Goal: Information Seeking & Learning: Learn about a topic

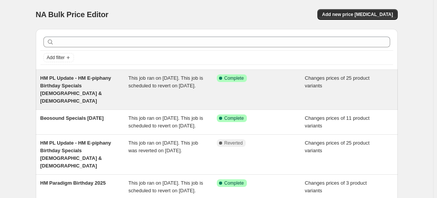
click at [94, 83] on span "HM PL Update - HM E-piphany Birthday Specials [DEMOGRAPHIC_DATA] & [DEMOGRAPHIC…" at bounding box center [75, 89] width 71 height 29
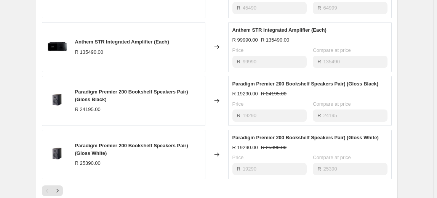
scroll to position [484, 0]
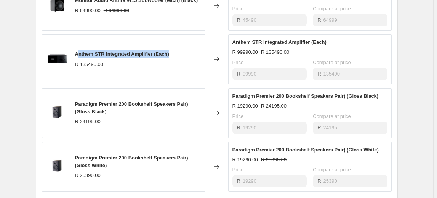
drag, startPoint x: 78, startPoint y: 45, endPoint x: 194, endPoint y: 44, distance: 116.5
click at [194, 44] on div "Anthem STR Integrated Amplifier (Each) R 135490.00" at bounding box center [123, 59] width 163 height 50
click at [188, 44] on div "Anthem STR Integrated Amplifier (Each) R 135490.00" at bounding box center [123, 59] width 163 height 50
drag, startPoint x: 175, startPoint y: 44, endPoint x: 72, endPoint y: 47, distance: 103.5
click at [72, 47] on div "Anthem STR Integrated Amplifier (Each) R 135490.00" at bounding box center [123, 59] width 163 height 50
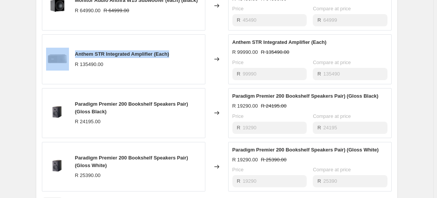
copy div "Anthem STR Integrated Amplifier (Each)"
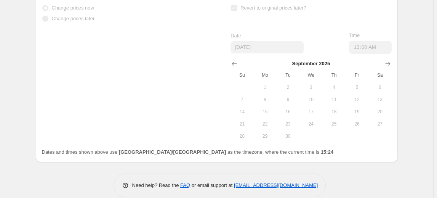
scroll to position [583, 0]
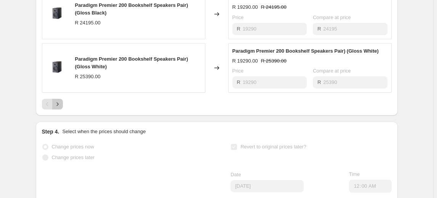
click at [59, 99] on button "Next" at bounding box center [57, 104] width 11 height 11
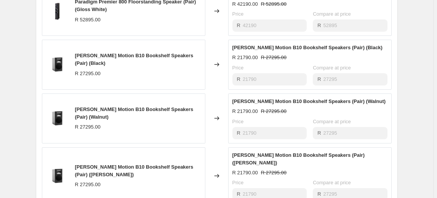
scroll to position [375, 0]
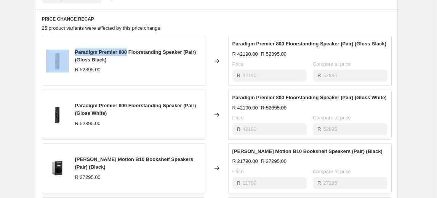
drag, startPoint x: 127, startPoint y: 41, endPoint x: 59, endPoint y: 41, distance: 68.5
click at [59, 41] on div "Paradigm Premier 800 Floorstanding Speaker (Pair) (Gloss Black) R 52895.00" at bounding box center [123, 61] width 163 height 50
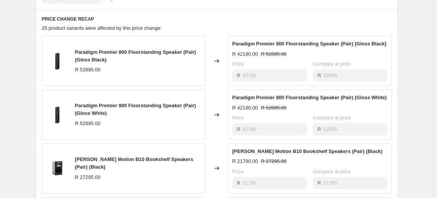
click at [116, 48] on div "Paradigm Premier 800 Floorstanding Speaker (Pair) (Gloss Black)" at bounding box center [138, 55] width 126 height 15
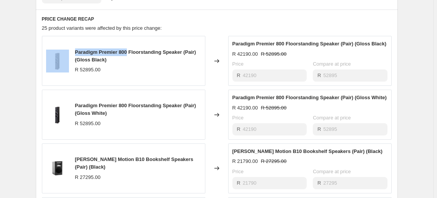
drag, startPoint x: 128, startPoint y: 42, endPoint x: 71, endPoint y: 42, distance: 57.1
click at [71, 42] on div "Paradigm Premier 800 Floorstanding Speaker (Pair) (Gloss Black) R 52895.00" at bounding box center [123, 61] width 163 height 50
copy div "Paradigm Premier 800"
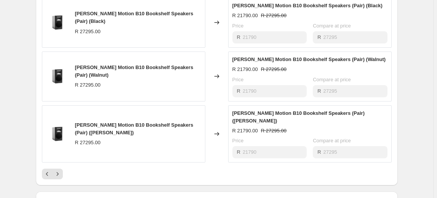
scroll to position [548, 0]
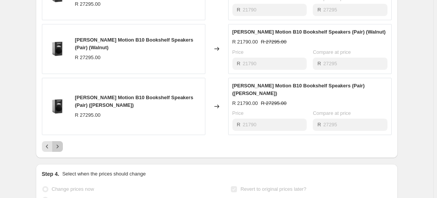
click at [63, 141] on button "Next" at bounding box center [57, 146] width 11 height 11
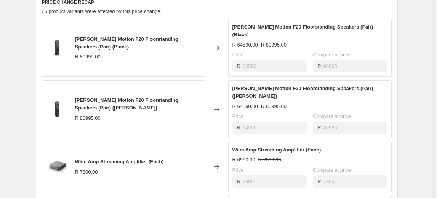
scroll to position [375, 0]
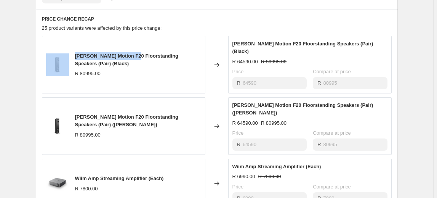
drag, startPoint x: 135, startPoint y: 42, endPoint x: 66, endPoint y: 42, distance: 68.9
click at [66, 42] on div "[PERSON_NAME] Motion F20 Floorstanding Speakers (Pair) (Black) R 80995.00" at bounding box center [123, 64] width 163 height 57
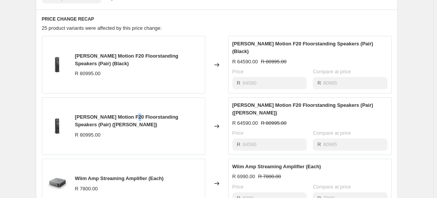
click at [135, 114] on span "[PERSON_NAME] Motion F20 Floorstanding Speakers (Pair) ([PERSON_NAME])" at bounding box center [127, 120] width 104 height 13
click at [136, 114] on span "[PERSON_NAME] Motion F20 Floorstanding Speakers (Pair) ([PERSON_NAME])" at bounding box center [127, 120] width 104 height 13
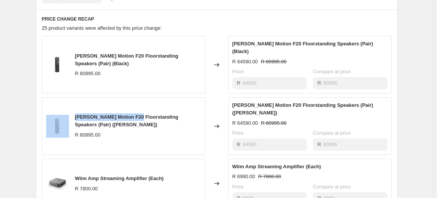
drag, startPoint x: 136, startPoint y: 99, endPoint x: 55, endPoint y: 100, distance: 81.4
click at [55, 100] on div "[PERSON_NAME] Motion F20 Floorstanding Speakers (Pair) ([PERSON_NAME]) R 80995.…" at bounding box center [123, 125] width 163 height 57
click at [123, 114] on span "[PERSON_NAME] Motion F20 Floorstanding Speakers (Pair) ([PERSON_NAME])" at bounding box center [127, 120] width 104 height 13
drag, startPoint x: 135, startPoint y: 99, endPoint x: 75, endPoint y: 94, distance: 60.3
click at [75, 97] on div "[PERSON_NAME] Motion F20 Floorstanding Speakers (Pair) ([PERSON_NAME]) R 80995.…" at bounding box center [123, 125] width 163 height 57
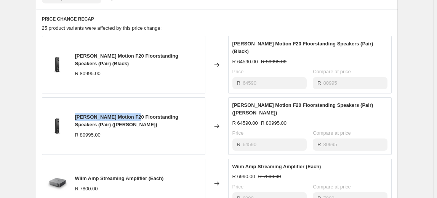
copy span "[PERSON_NAME] Motion F20"
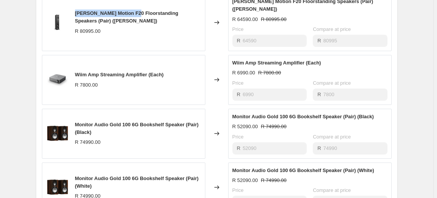
scroll to position [583, 0]
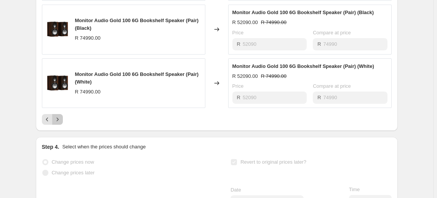
click at [58, 115] on icon "Next" at bounding box center [58, 119] width 8 height 8
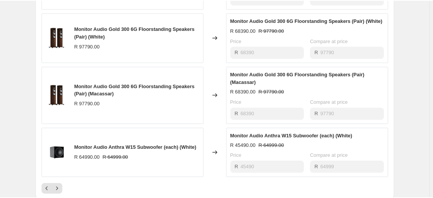
scroll to position [479, 0]
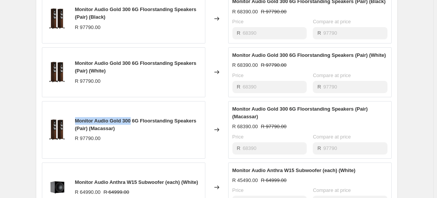
drag, startPoint x: 133, startPoint y: 101, endPoint x: 77, endPoint y: 95, distance: 56.3
click at [77, 101] on div "Monitor Audio Gold 300 6G Floorstanding Speakers (Pair) (Macassar) R 97790.00" at bounding box center [123, 129] width 163 height 57
copy span "Monitor Audio Gold 300"
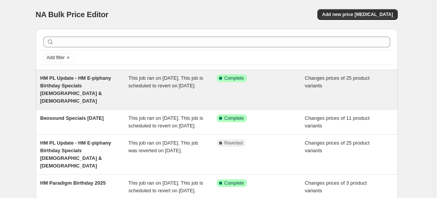
click at [91, 83] on span "HM PL Update - HM E-piphany Birthday Specials [DEMOGRAPHIC_DATA] & [DEMOGRAPHIC…" at bounding box center [75, 89] width 71 height 29
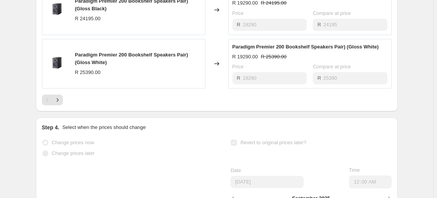
scroll to position [588, 0]
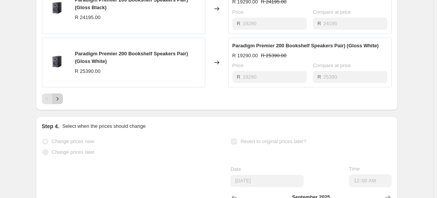
click at [59, 95] on icon "Next" at bounding box center [58, 99] width 8 height 8
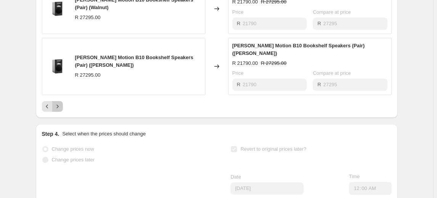
click at [63, 101] on button "Next" at bounding box center [57, 106] width 11 height 11
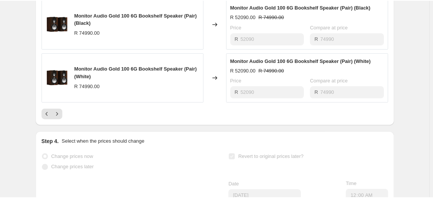
scroll to position [415, 0]
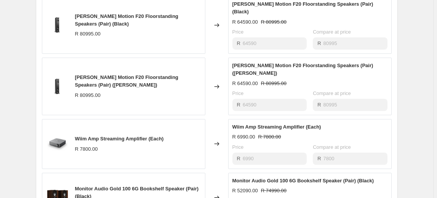
click at [92, 135] on span "Wiim Amp Streaming Amplifier (Each)" at bounding box center [119, 138] width 89 height 6
drag, startPoint x: 77, startPoint y: 120, endPoint x: 177, endPoint y: 118, distance: 99.7
click at [177, 119] on div "Wiim Amp Streaming Amplifier (Each) R 7800.00" at bounding box center [123, 144] width 163 height 50
copy span "Wiim Amp Streaming Amplifier (Each)"
